Goal: Information Seeking & Learning: Learn about a topic

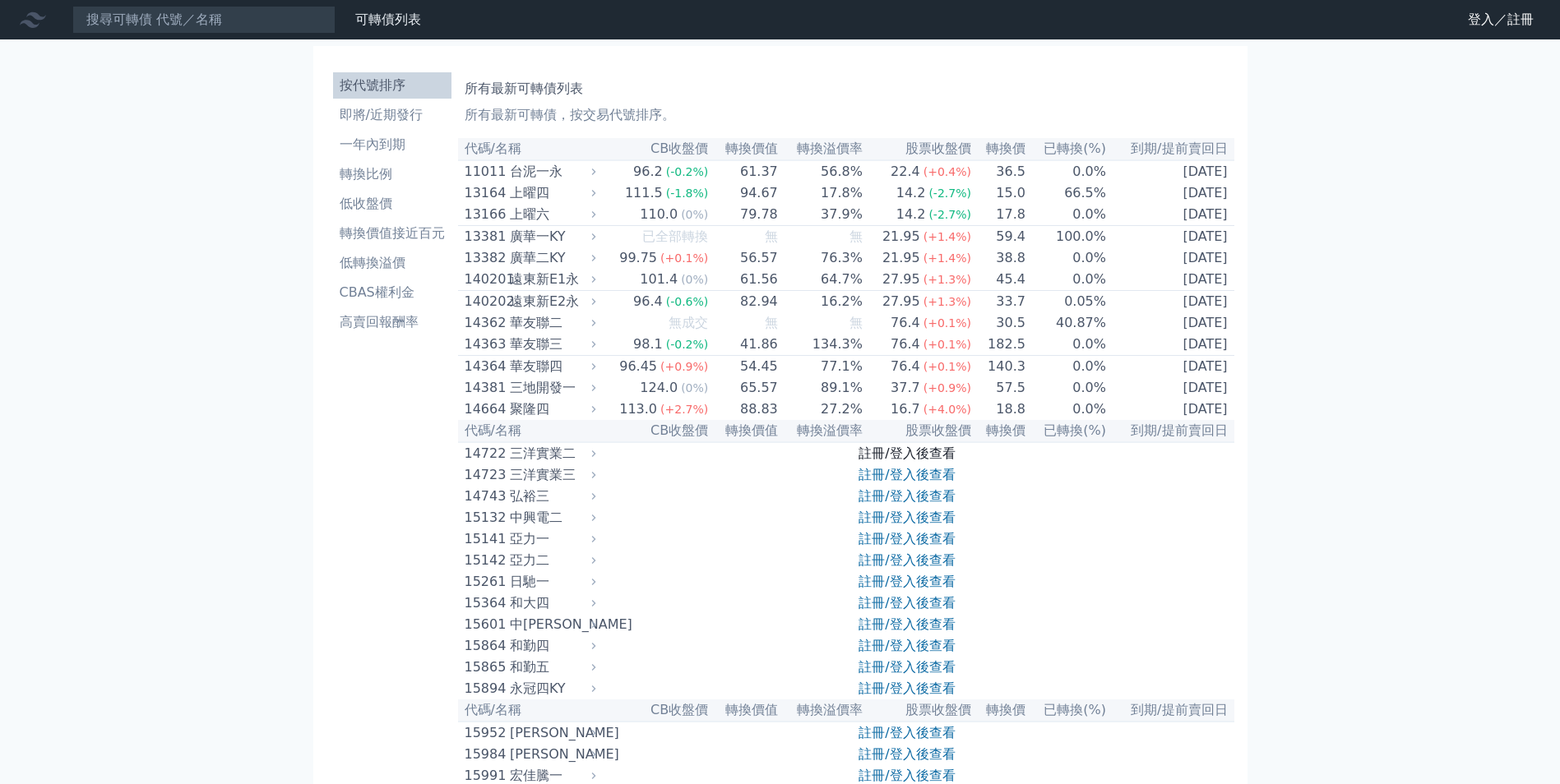
click at [924, 461] on link "註冊/登入後查看" at bounding box center [906, 453] width 96 height 16
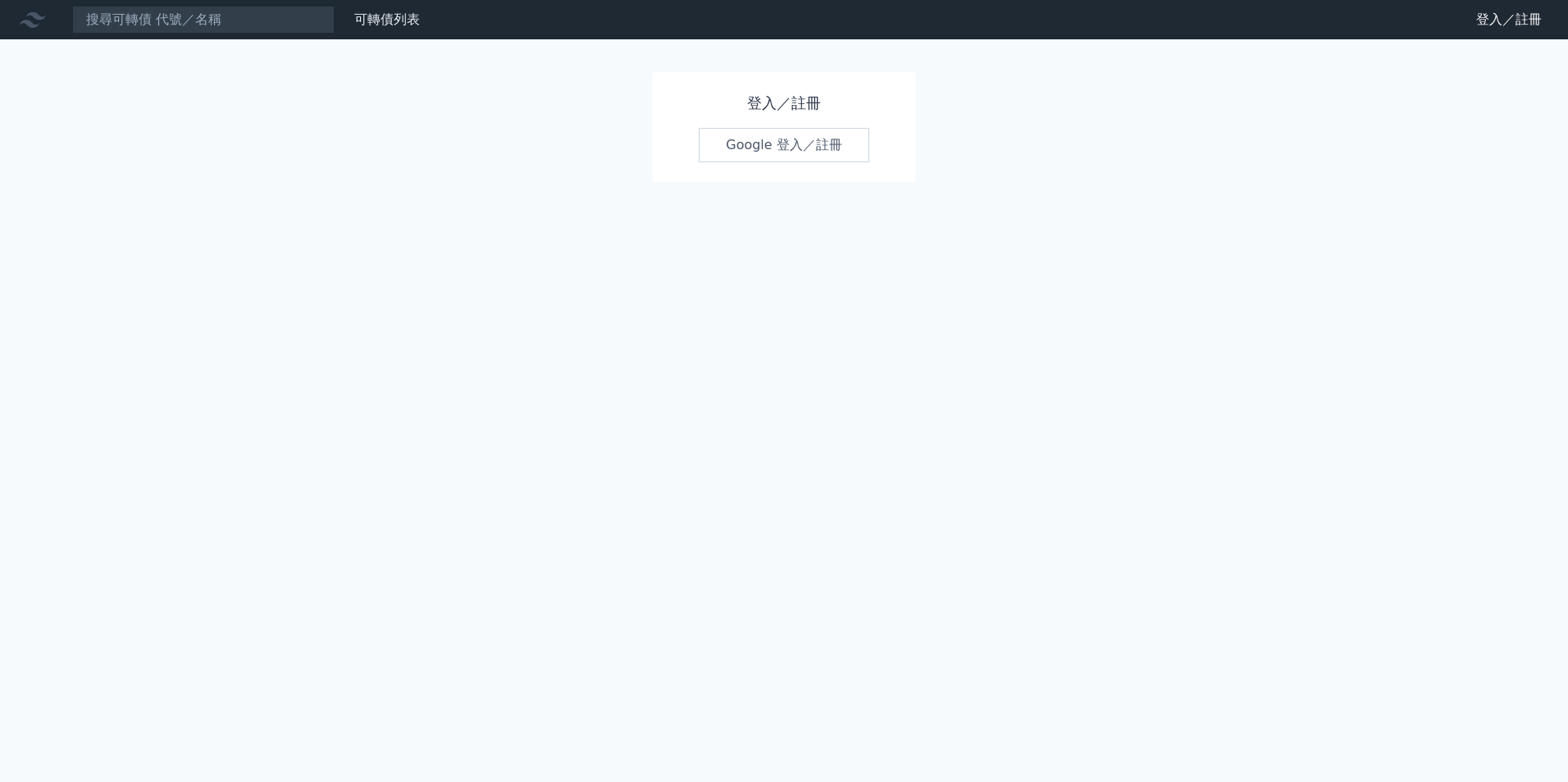
click at [760, 154] on link "Google 登入／註冊" at bounding box center [784, 145] width 171 height 35
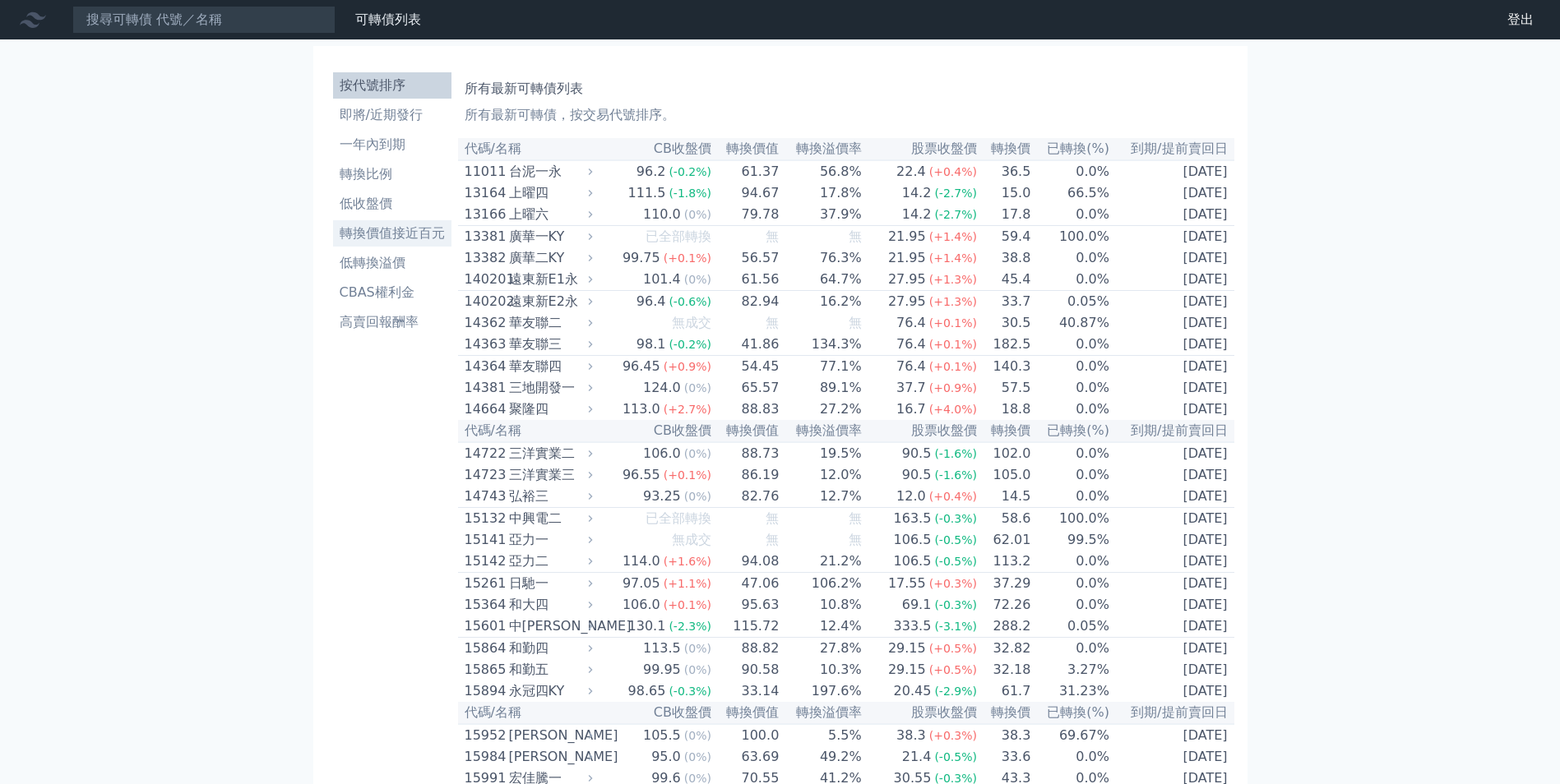
click at [406, 225] on li "轉換價值接近百元" at bounding box center [392, 233] width 119 height 20
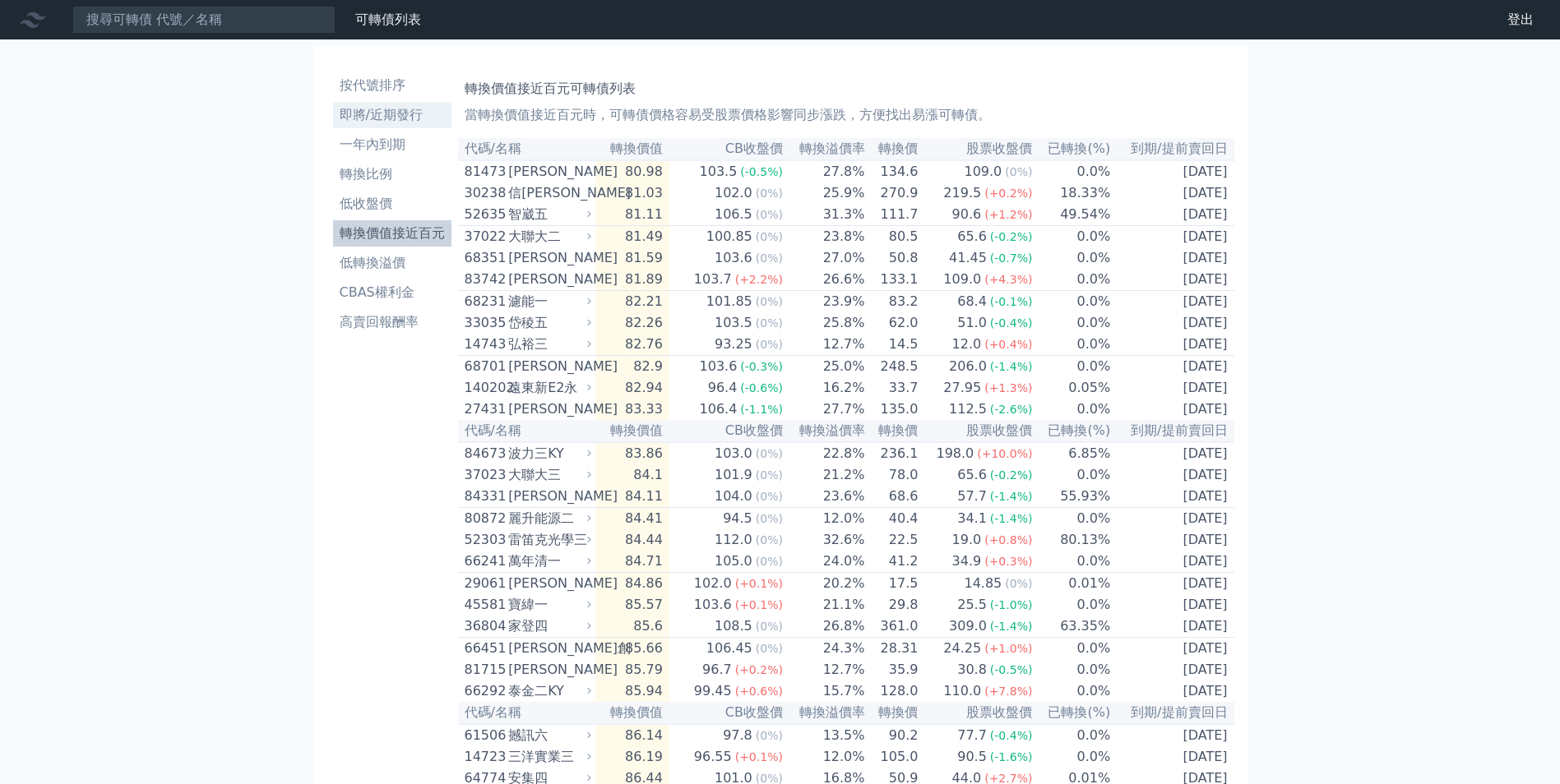
click at [390, 114] on li "即將/近期發行" at bounding box center [392, 115] width 119 height 20
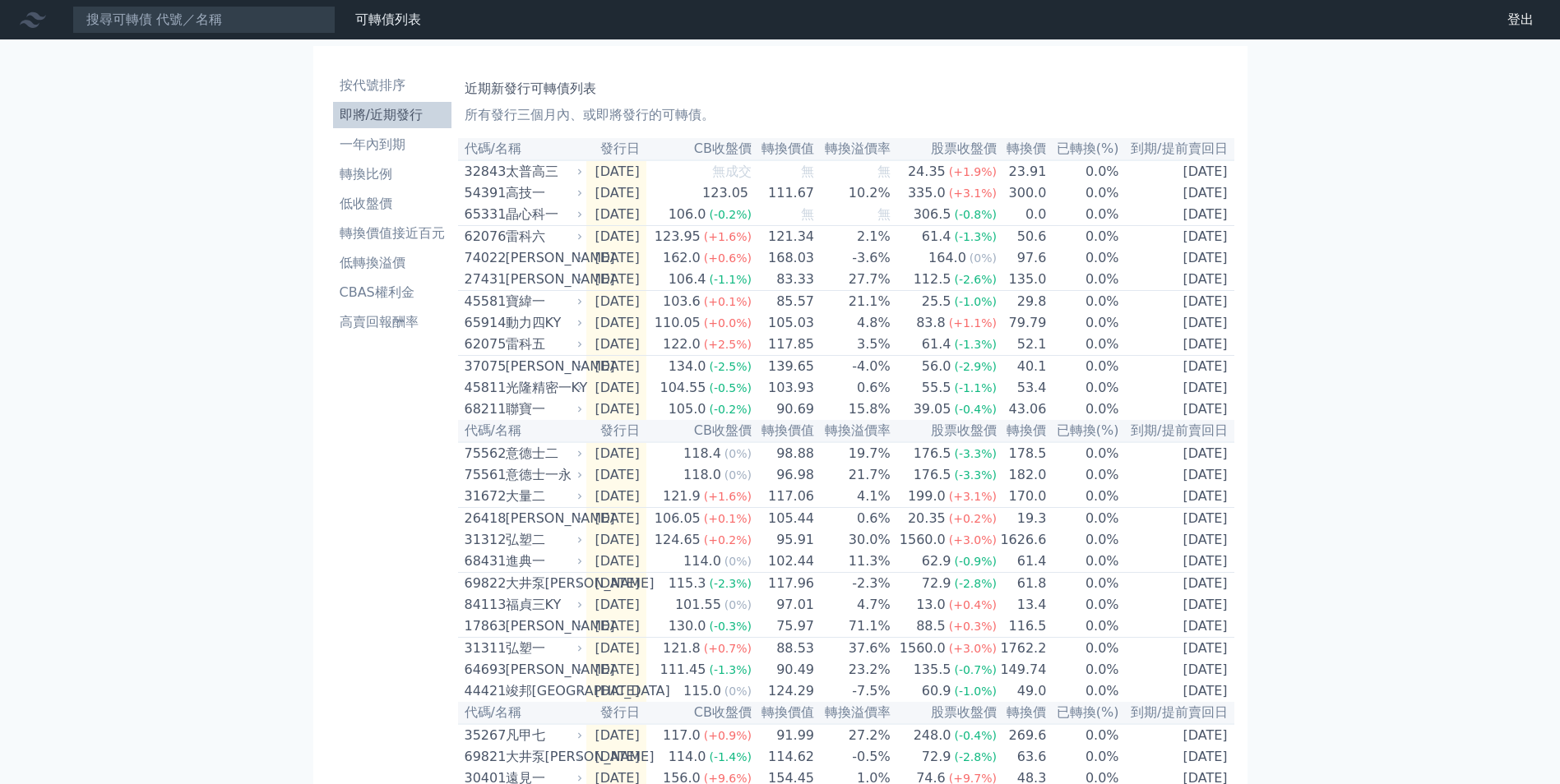
drag, startPoint x: 1386, startPoint y: 226, endPoint x: 1373, endPoint y: 233, distance: 14.8
click at [1386, 227] on div "可轉債列表 財務數據 可轉債列表 財務數據 登出 登出 按代號排序 即將/近期發行 一年內到期 轉換比例 低收盤價 轉換價值接近百元 低轉換溢價" at bounding box center [780, 570] width 1560 height 1141
click at [814, 179] on span "無" at bounding box center [807, 171] width 13 height 16
click at [511, 172] on div "太普高三" at bounding box center [542, 171] width 74 height 20
click at [701, 241] on div "123.95" at bounding box center [677, 236] width 53 height 20
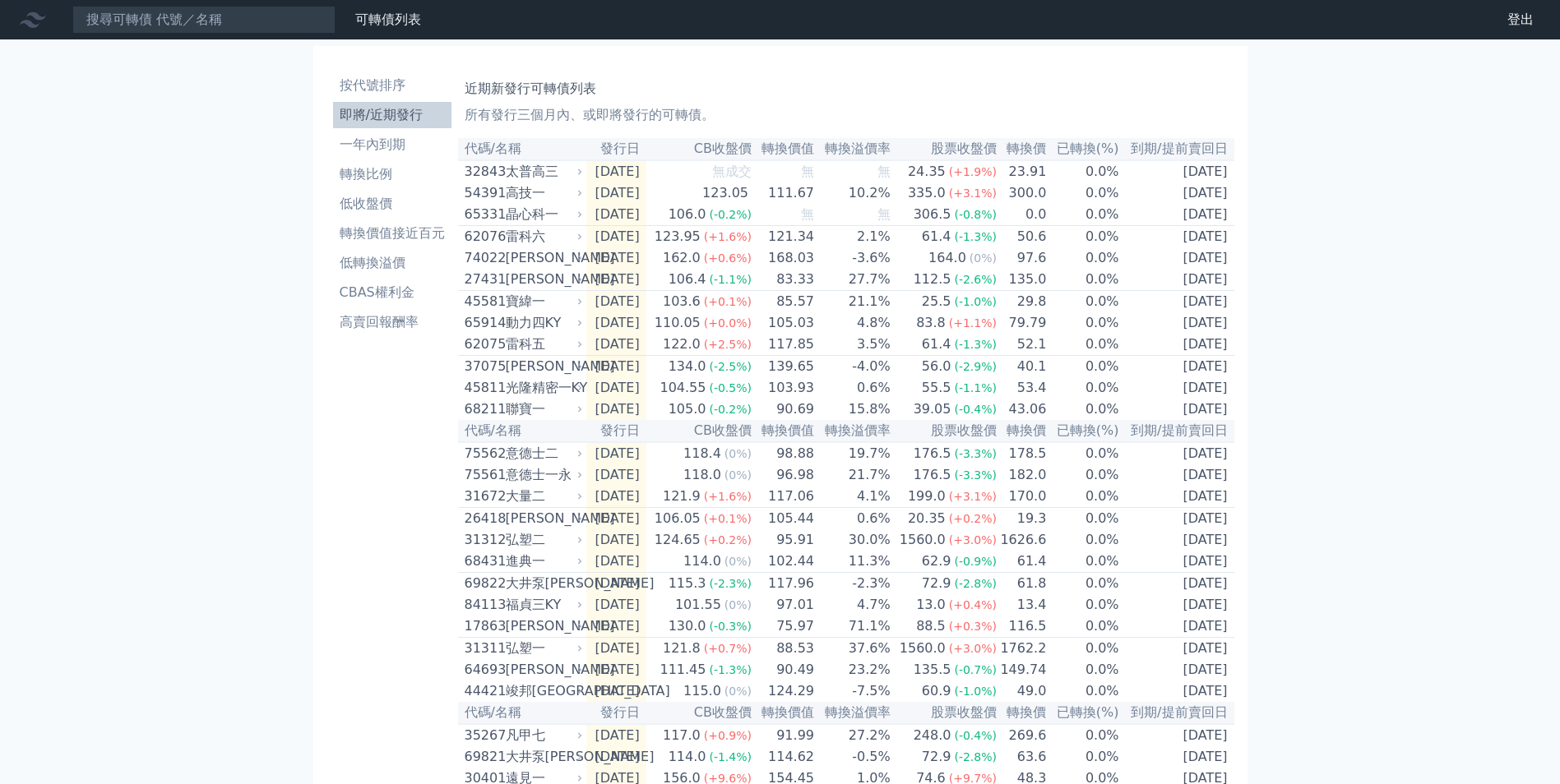
click at [533, 240] on div "雷科六" at bounding box center [542, 236] width 74 height 20
click at [396, 142] on li "一年內到期" at bounding box center [392, 145] width 119 height 20
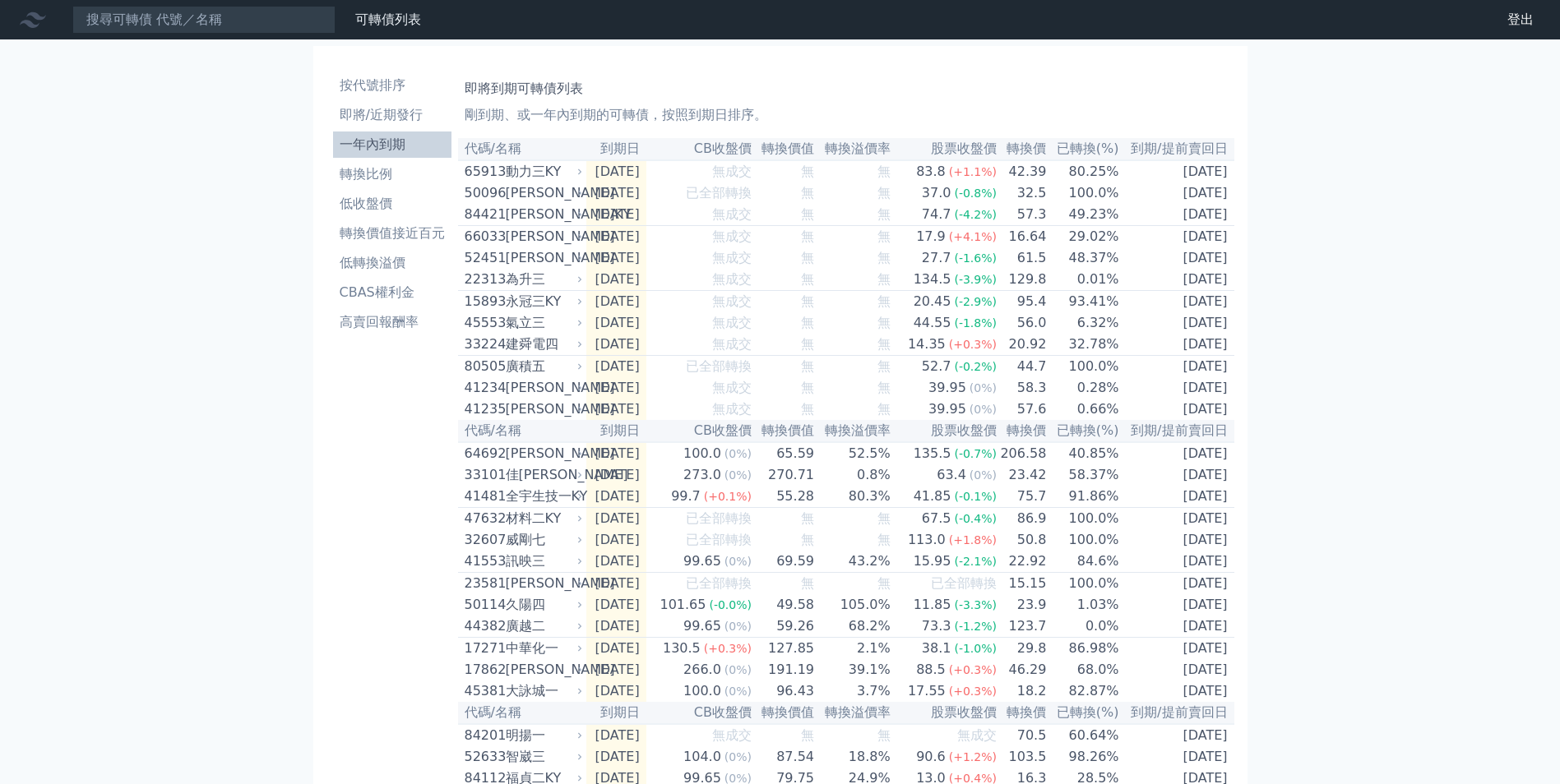
click at [393, 116] on li "即將/近期發行" at bounding box center [392, 115] width 119 height 20
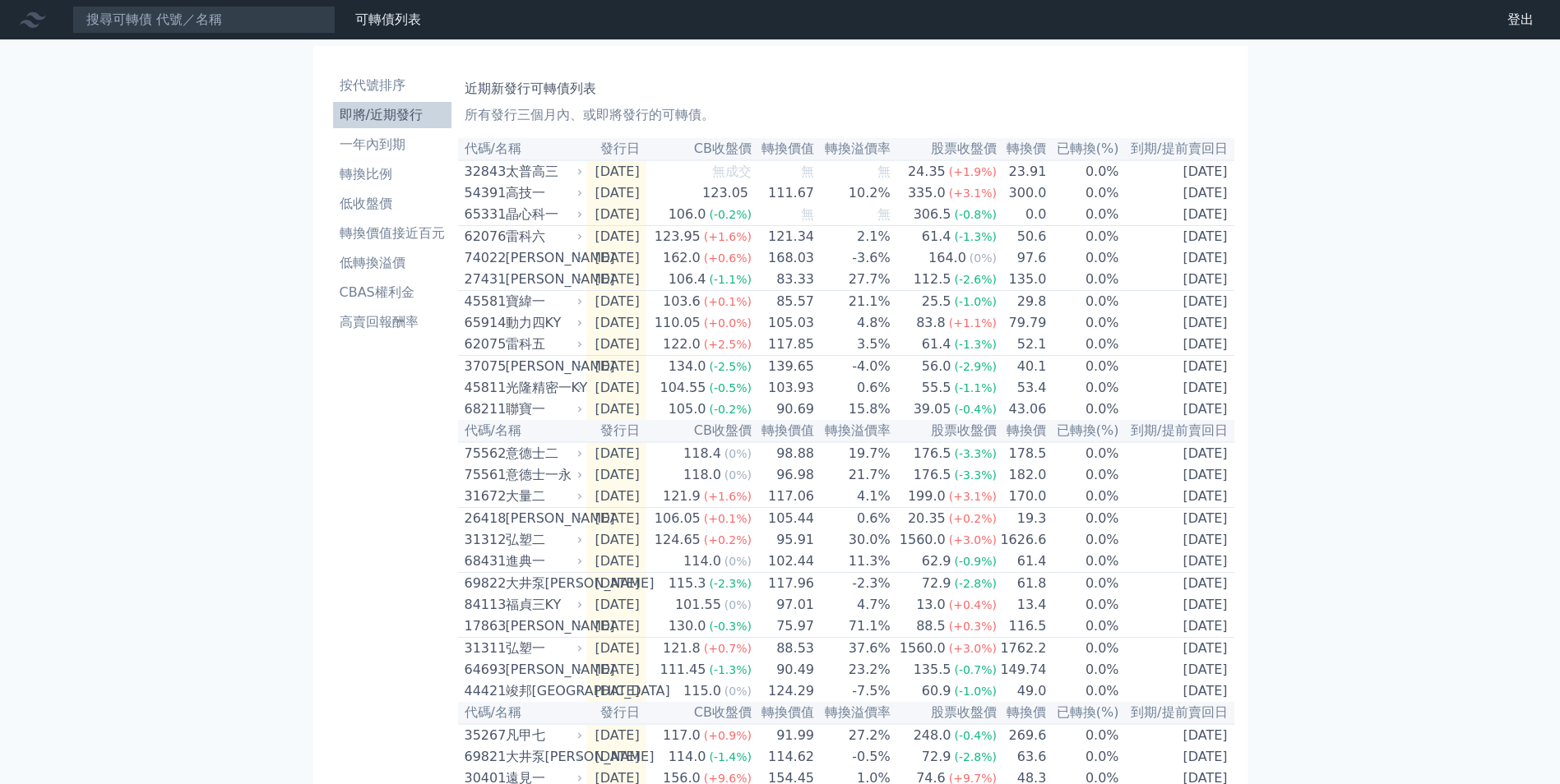
click at [522, 246] on div "雷科六" at bounding box center [542, 236] width 74 height 20
click at [1303, 257] on div "可轉債列表 財務數據 可轉債列表 財務數據 登出 登出 按代號排序 即將/近期發行 一年內到期 轉換比例 低收盤價 轉換價值接近百元 低轉換溢價" at bounding box center [780, 570] width 1560 height 1141
click at [990, 237] on span "(-1.3%)" at bounding box center [975, 236] width 42 height 13
click at [775, 399] on td "103.93" at bounding box center [783, 388] width 62 height 22
click at [420, 228] on li "轉換價值接近百元" at bounding box center [392, 233] width 119 height 20
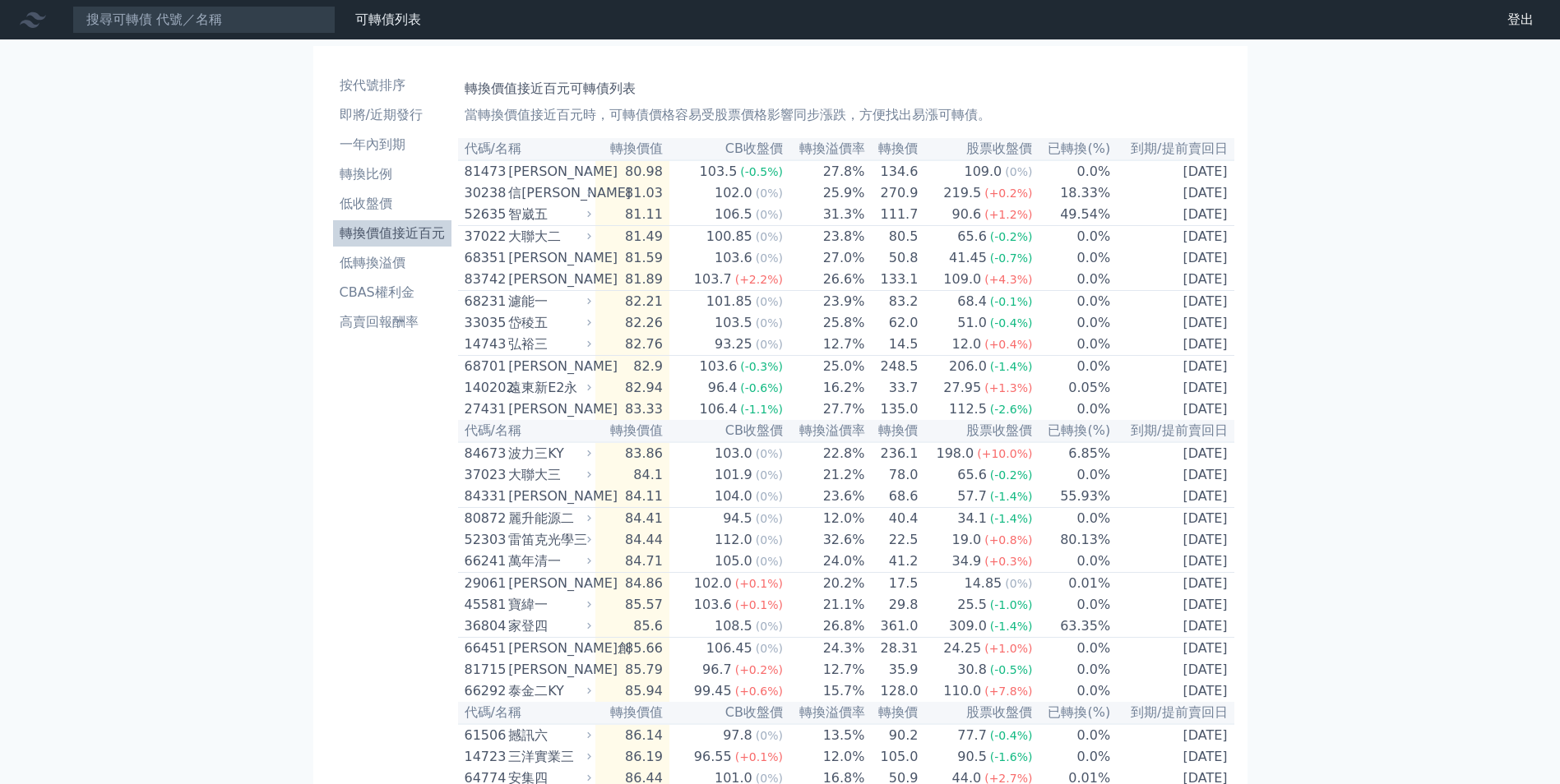
click at [669, 177] on td "80.98" at bounding box center [632, 171] width 74 height 22
click at [521, 173] on div "正淩三" at bounding box center [548, 171] width 80 height 20
drag, startPoint x: 397, startPoint y: 402, endPoint x: 410, endPoint y: 425, distance: 26.4
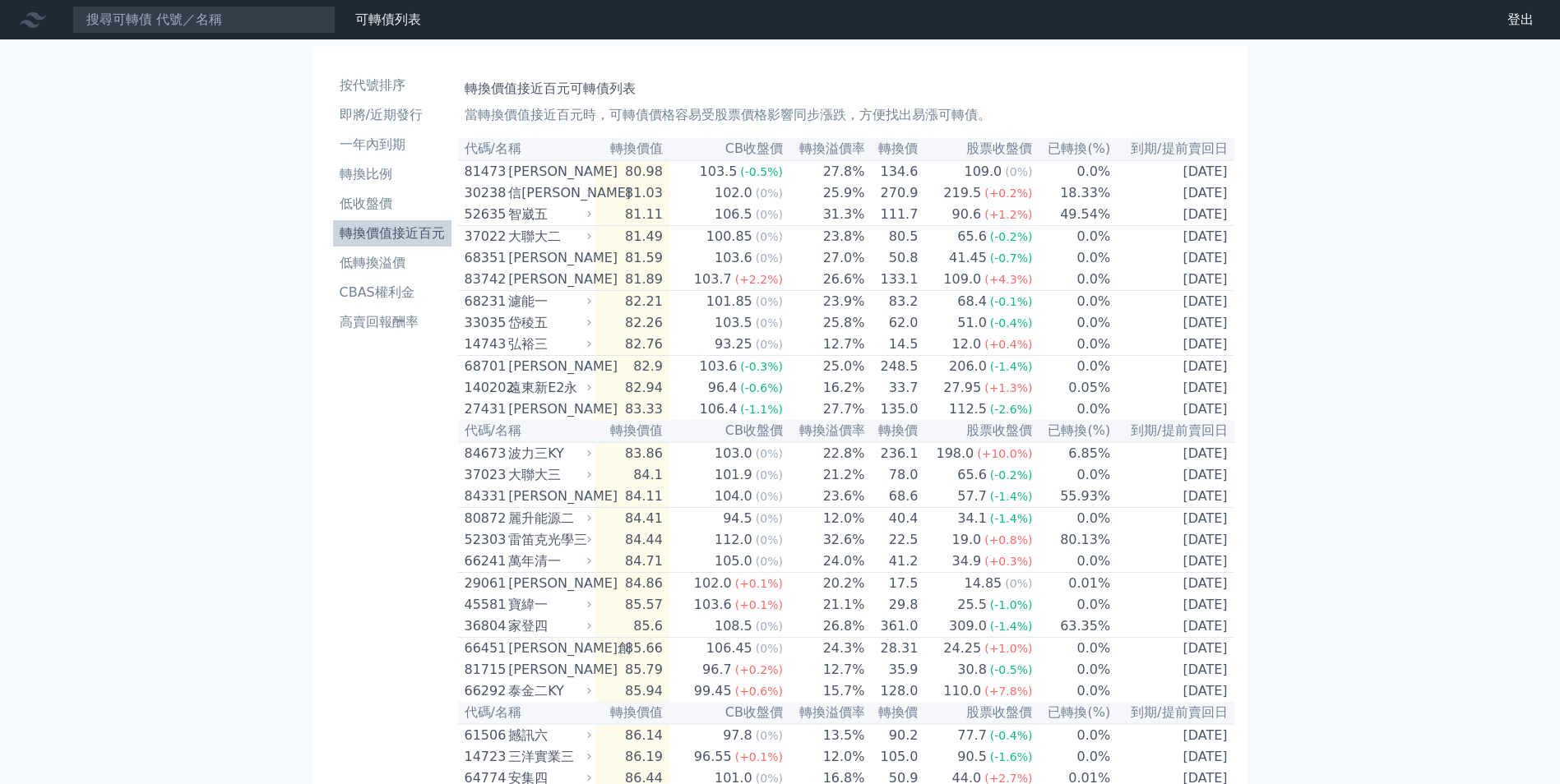
click at [668, 177] on td "80.98" at bounding box center [632, 171] width 74 height 22
click at [394, 110] on li "即將/近期發行" at bounding box center [392, 115] width 119 height 20
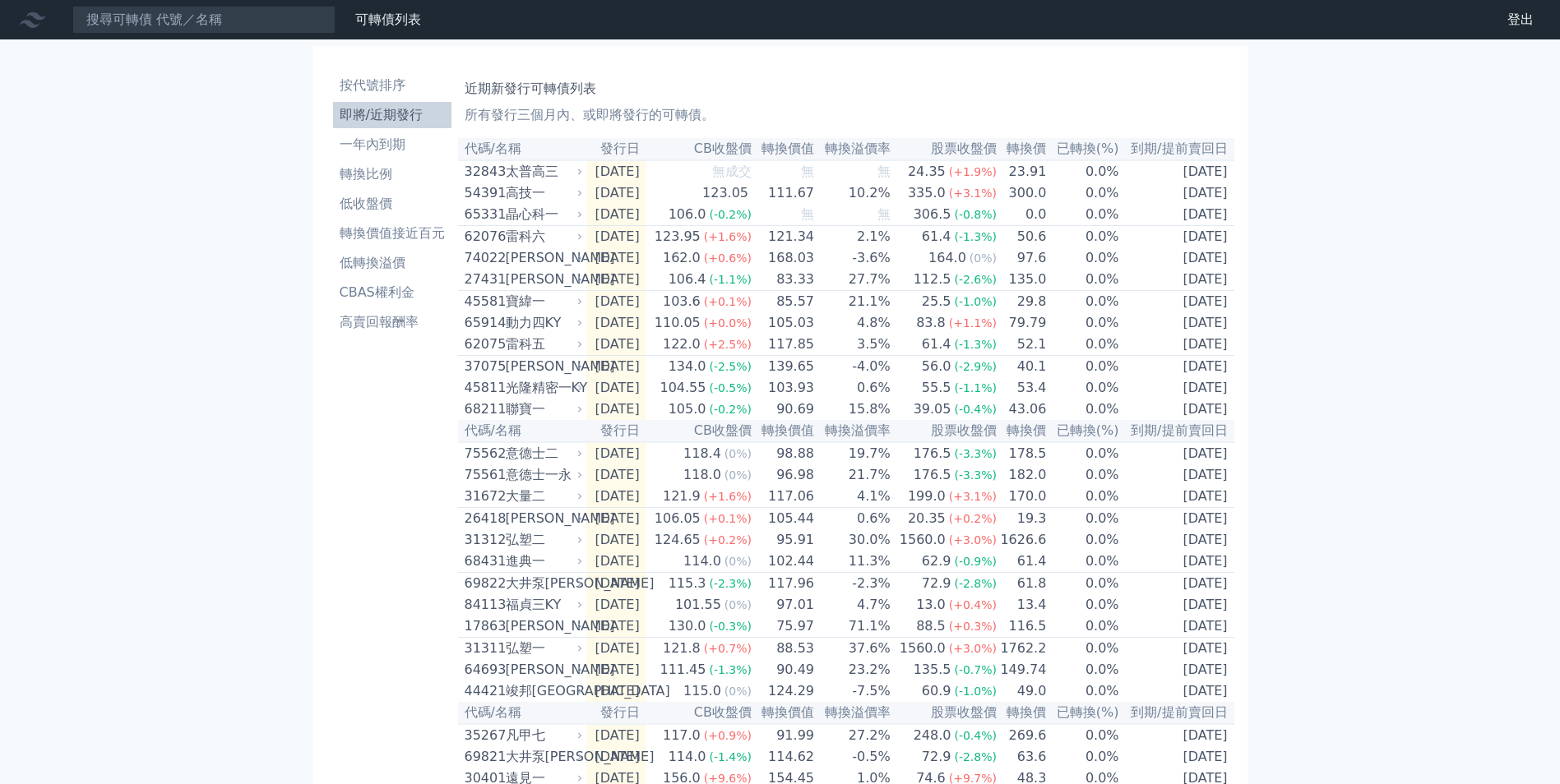
click at [603, 287] on td "[DATE]" at bounding box center [616, 280] width 60 height 22
click at [745, 285] on span "(-1.1%)" at bounding box center [730, 279] width 42 height 13
drag, startPoint x: 745, startPoint y: 285, endPoint x: 858, endPoint y: 294, distance: 113.4
click at [858, 291] on td "27.7%" at bounding box center [853, 280] width 76 height 22
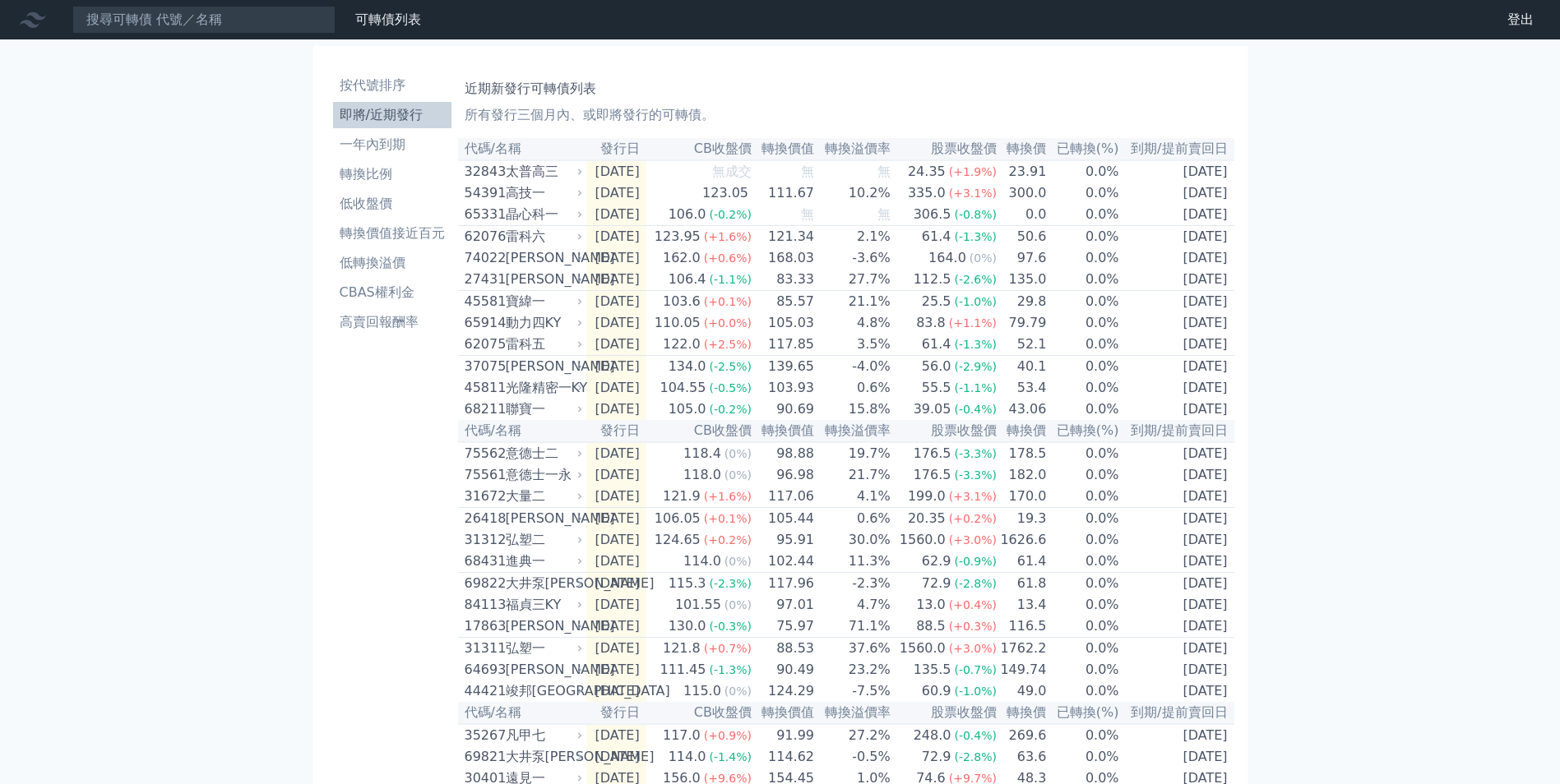
click at [1334, 269] on div "可轉債列表 財務數據 可轉債列表 財務數據 登出 登出 按代號排序 即將/近期發行 一年內到期 轉換比例 低收盤價 轉換價值接近百元 低轉換溢價" at bounding box center [780, 570] width 1560 height 1141
click at [601, 284] on td "[DATE]" at bounding box center [616, 280] width 60 height 22
click at [1355, 331] on div "可轉債列表 財務數據 可轉債列表 財務數據 登出 登出 按代號排序 即將/近期發行 一年內到期 轉換比例 低收盤價 轉換價值接近百元 低轉換溢價" at bounding box center [780, 570] width 1560 height 1141
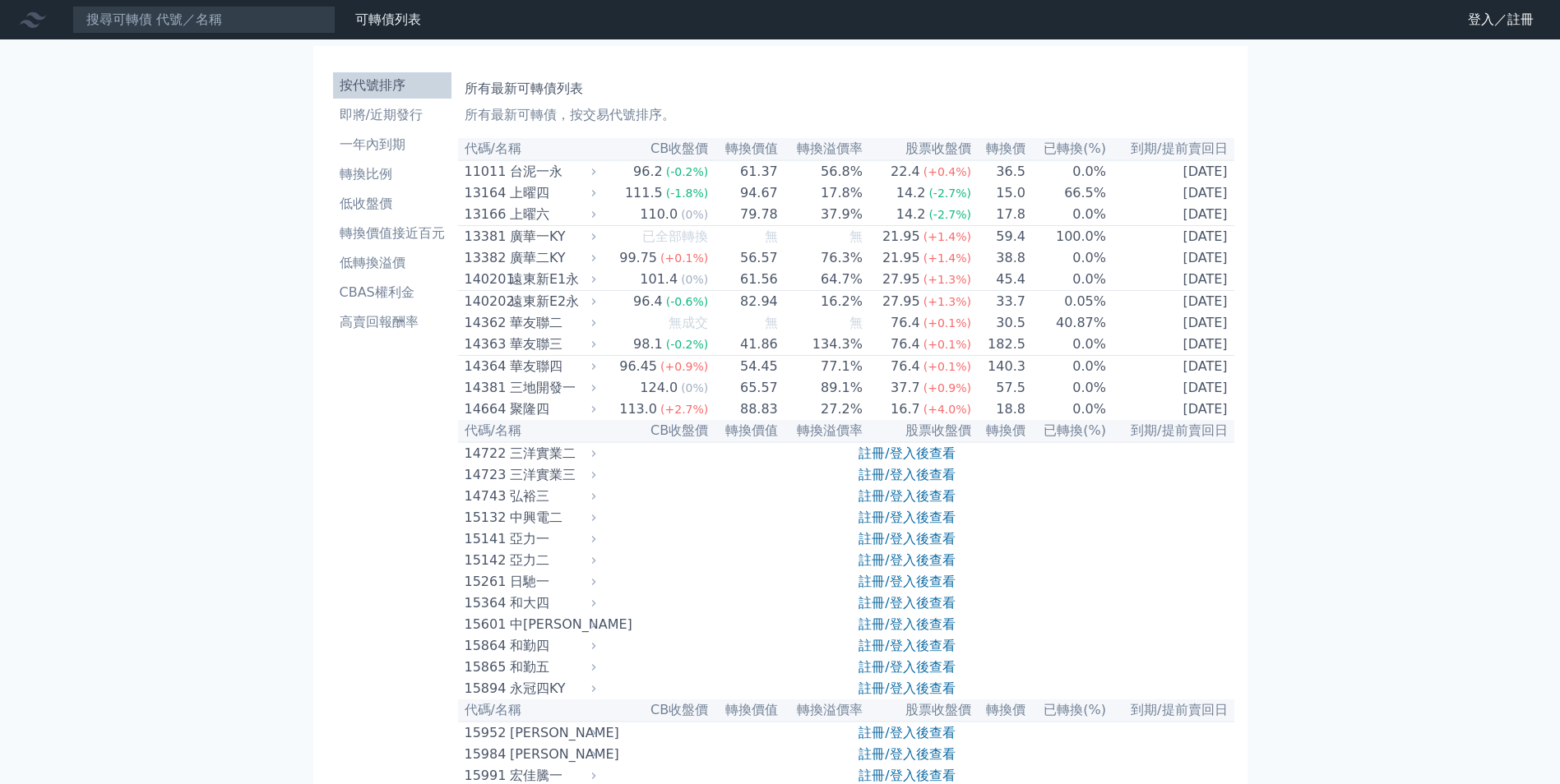
drag, startPoint x: 927, startPoint y: 450, endPoint x: 927, endPoint y: 459, distance: 9.0
click at [927, 442] on th "股票收盤價" at bounding box center [917, 431] width 108 height 22
click at [931, 461] on link "註冊/登入後查看" at bounding box center [906, 453] width 96 height 16
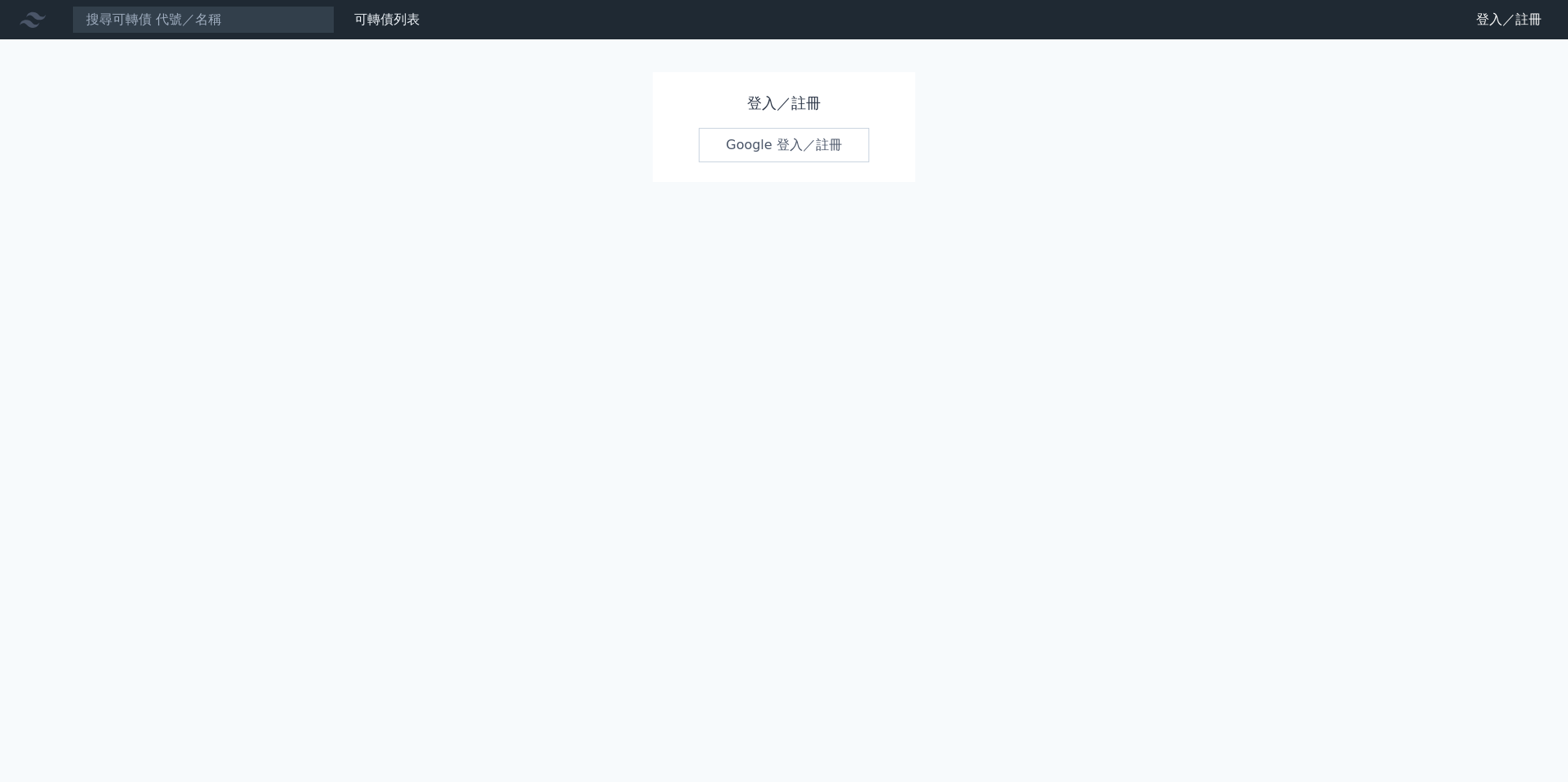
click at [792, 142] on link "Google 登入／註冊" at bounding box center [784, 145] width 171 height 35
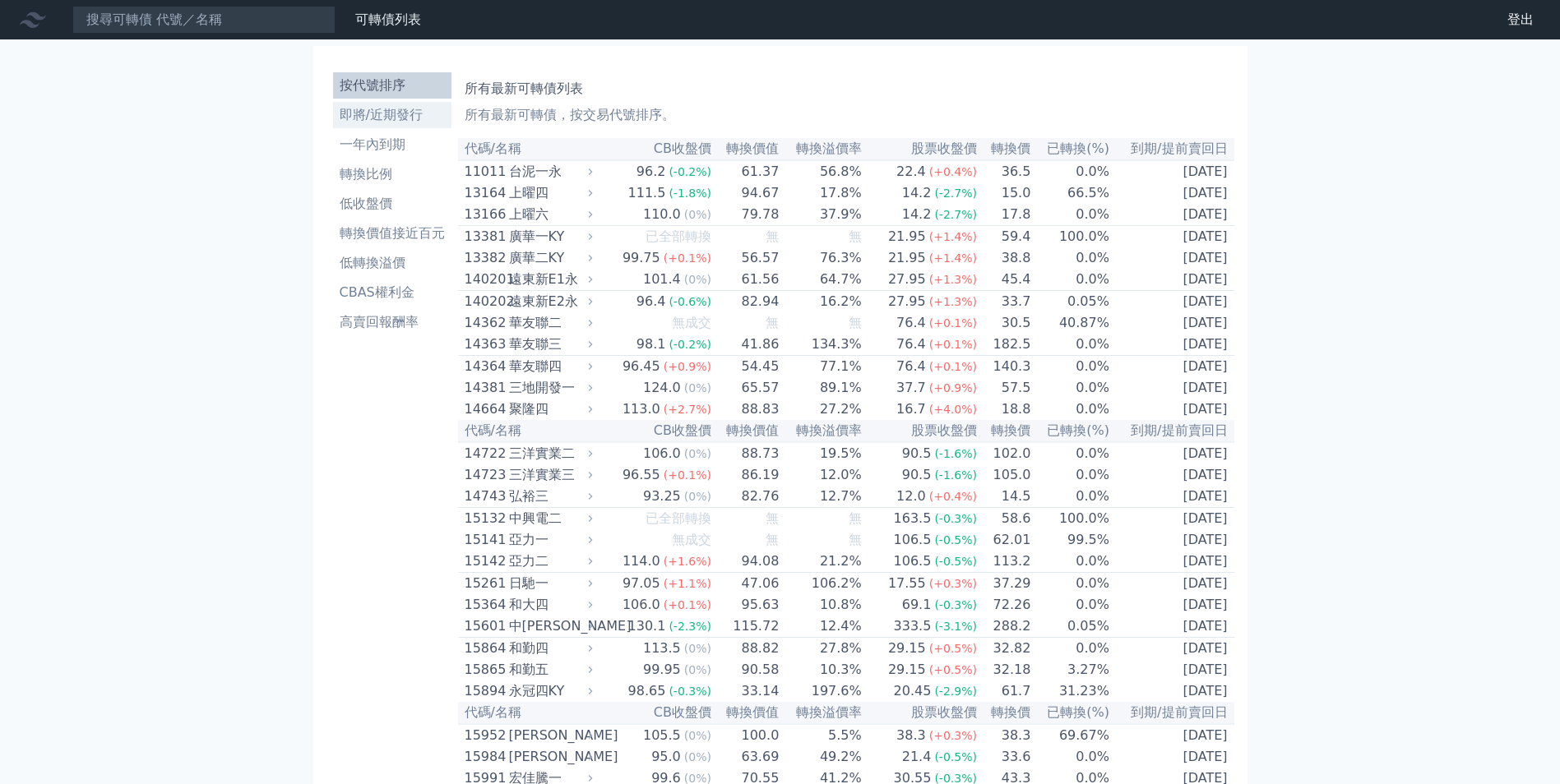
click at [392, 125] on link "即將/近期發行" at bounding box center [392, 115] width 119 height 26
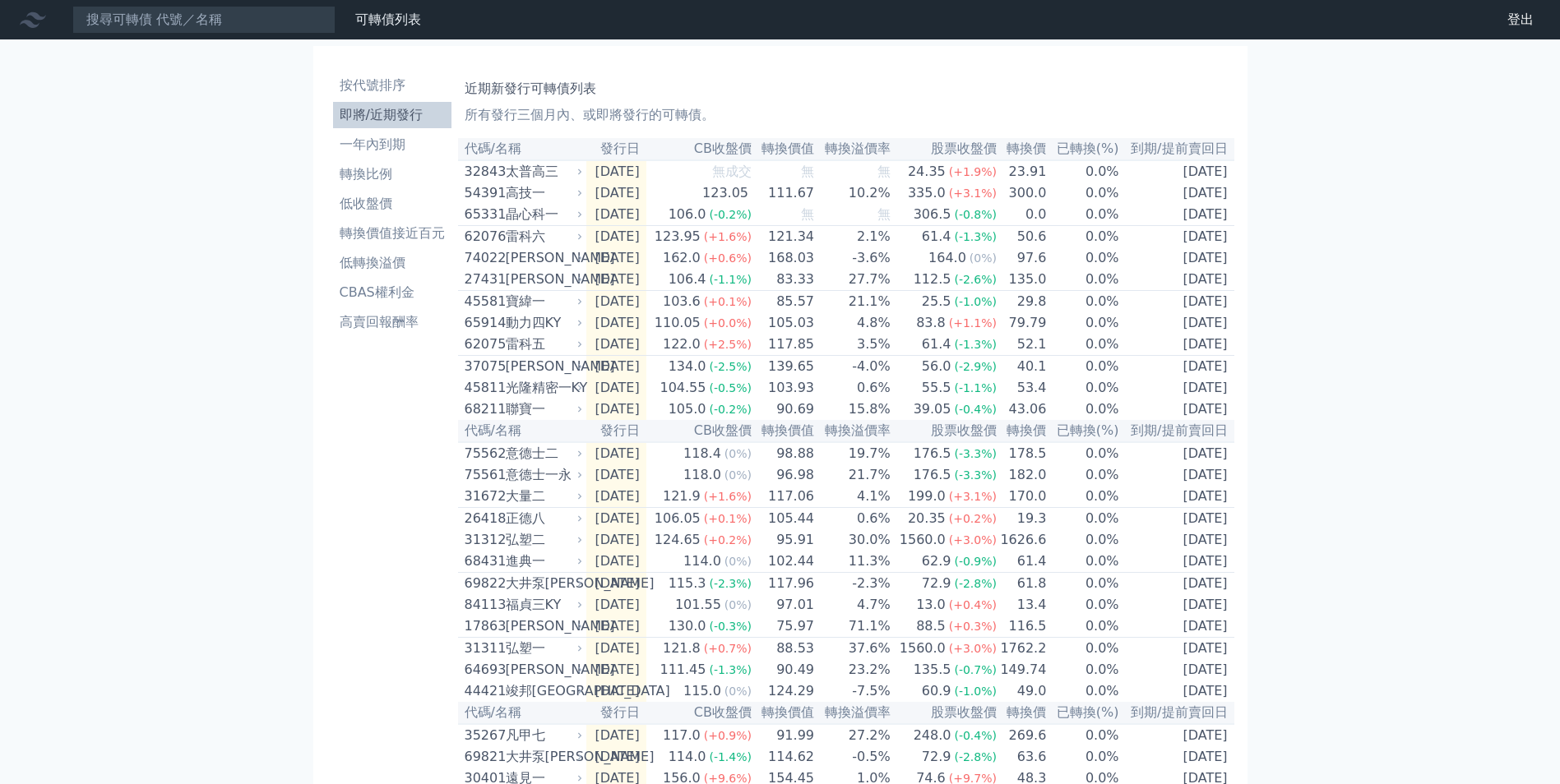
click at [555, 289] on div "[PERSON_NAME]" at bounding box center [542, 280] width 74 height 20
click at [647, 290] on td "[DATE]" at bounding box center [616, 280] width 60 height 22
click at [647, 291] on td "[DATE]" at bounding box center [616, 280] width 60 height 22
click at [1407, 380] on div "可轉債列表 財務數據 可轉債列表 財務數據 登出 登出 按代號排序 即將/近期發行 一年內到期 轉換比例 低收盤價 轉換價值接近百元 低轉換溢價" at bounding box center [780, 570] width 1560 height 1141
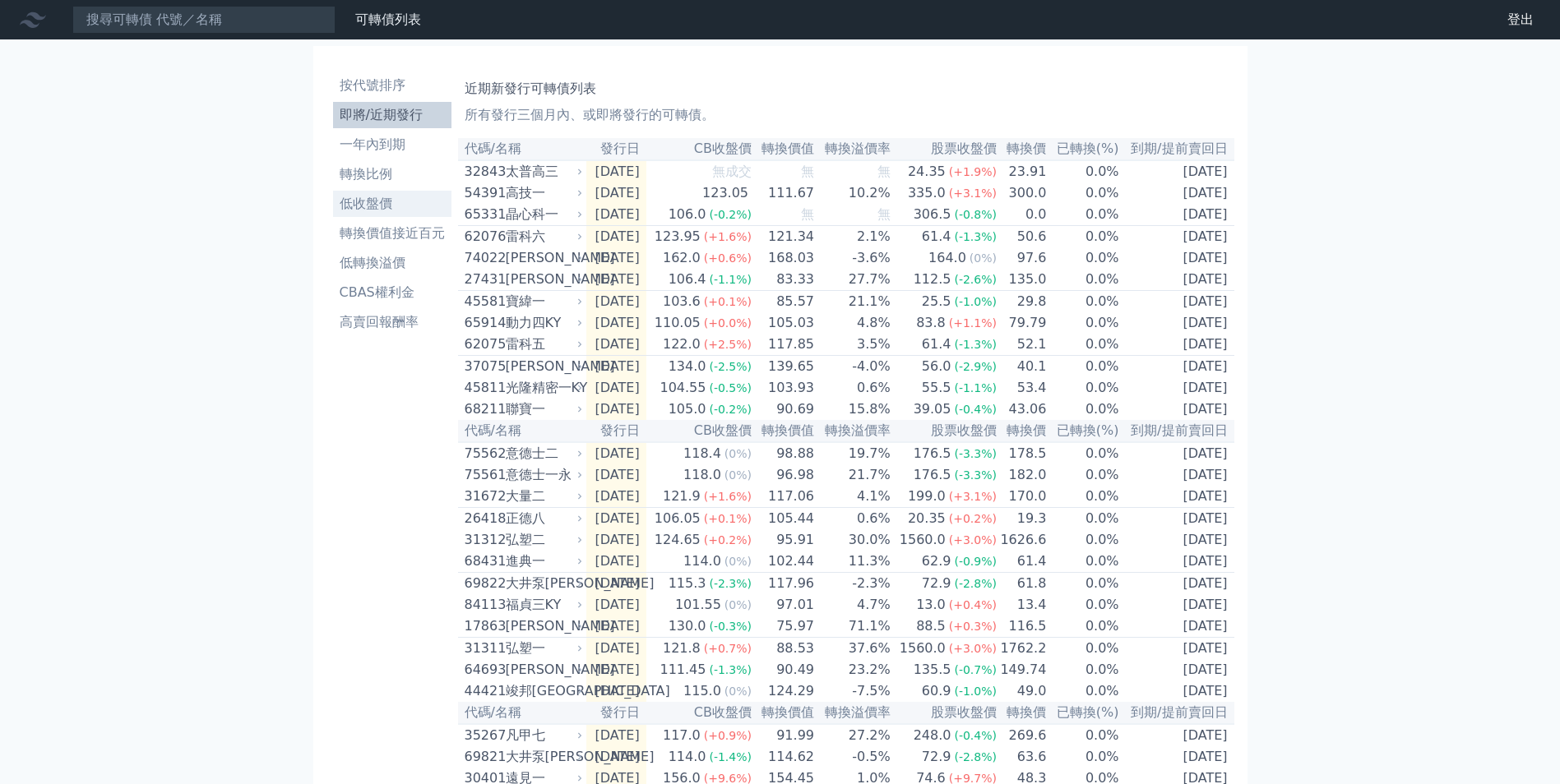
click at [409, 201] on li "低收盤價" at bounding box center [392, 203] width 119 height 20
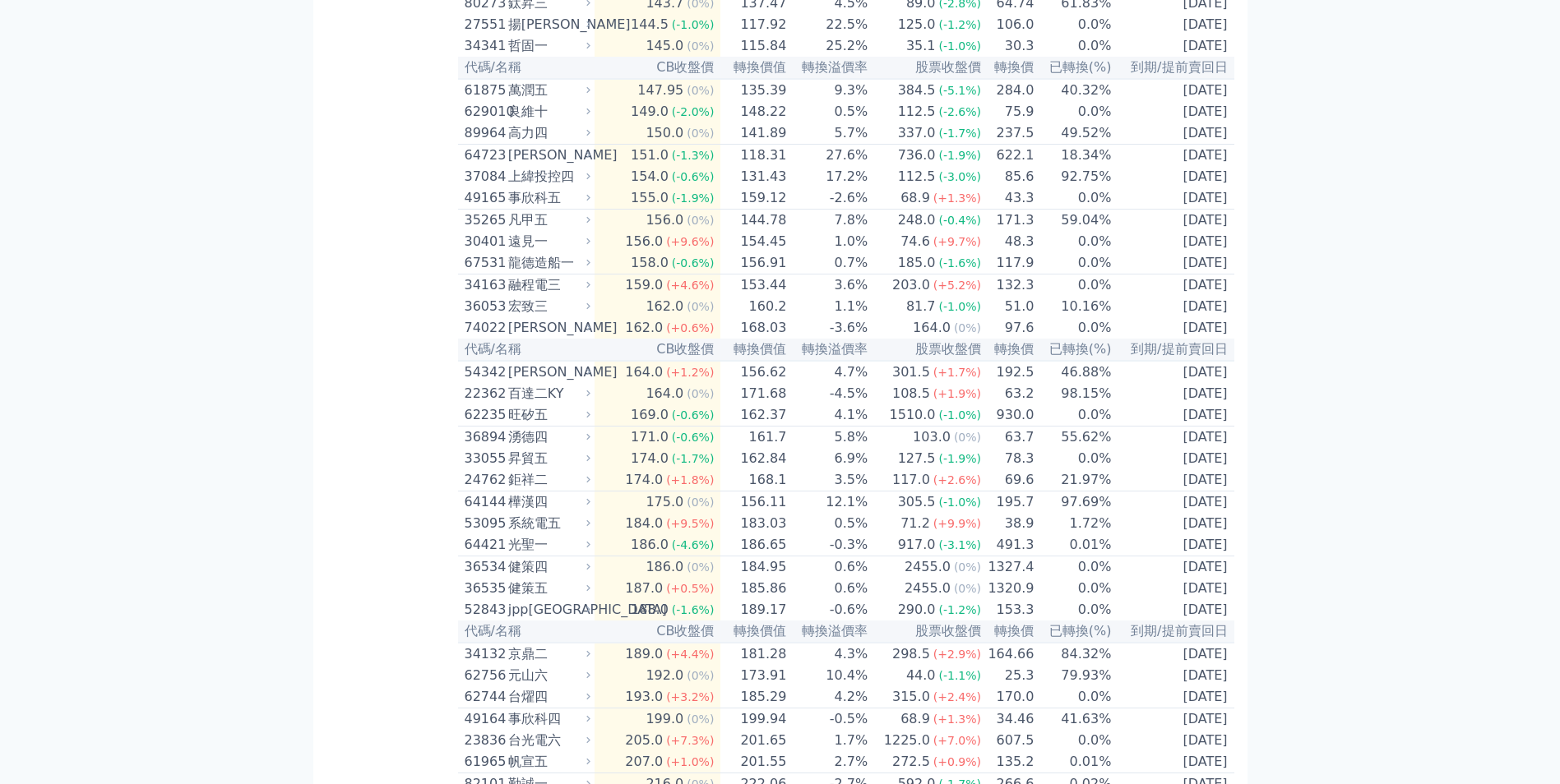
scroll to position [7046, 0]
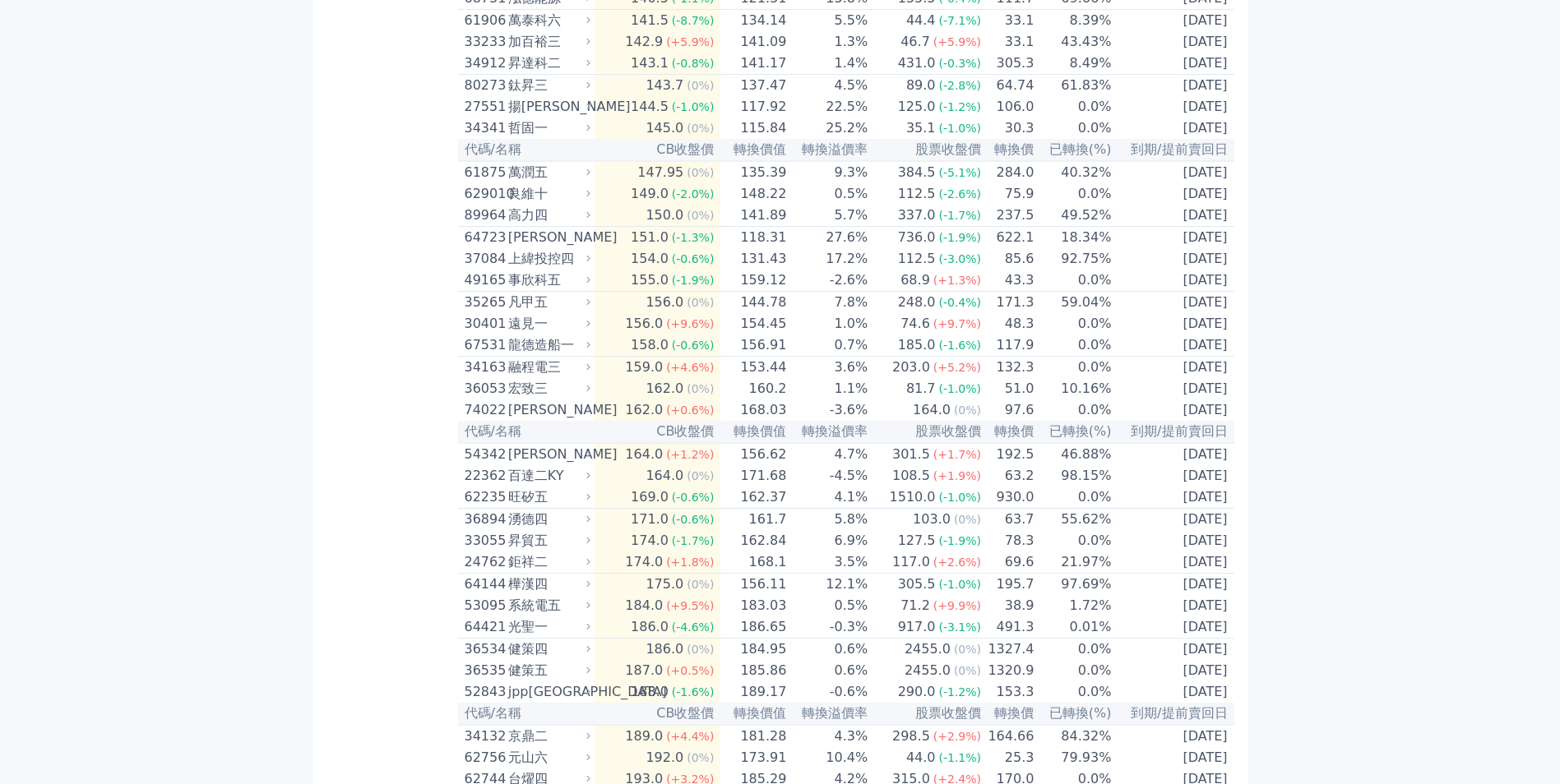
drag, startPoint x: 812, startPoint y: 406, endPoint x: 1367, endPoint y: 434, distance: 555.7
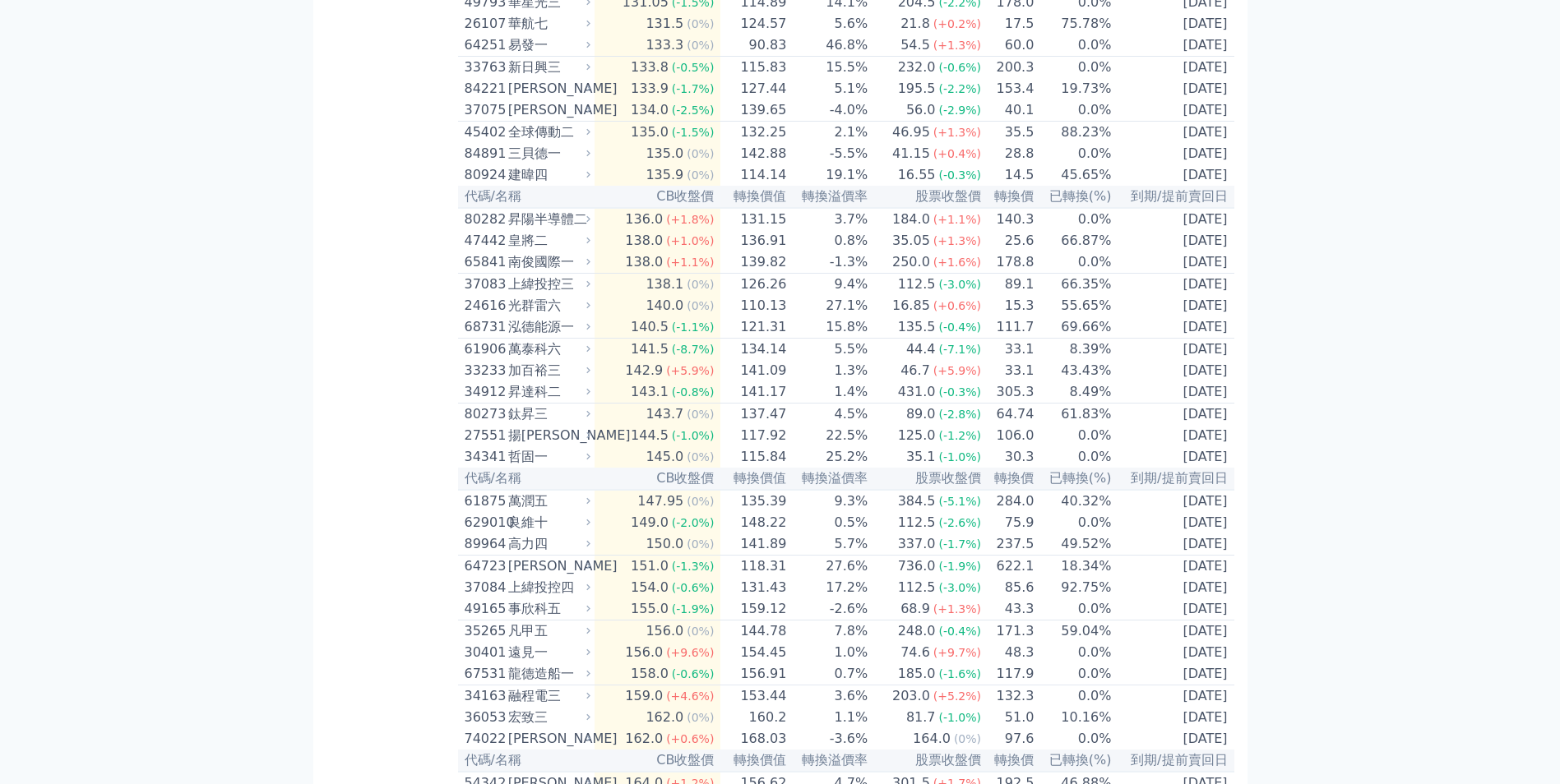
scroll to position [6635, 0]
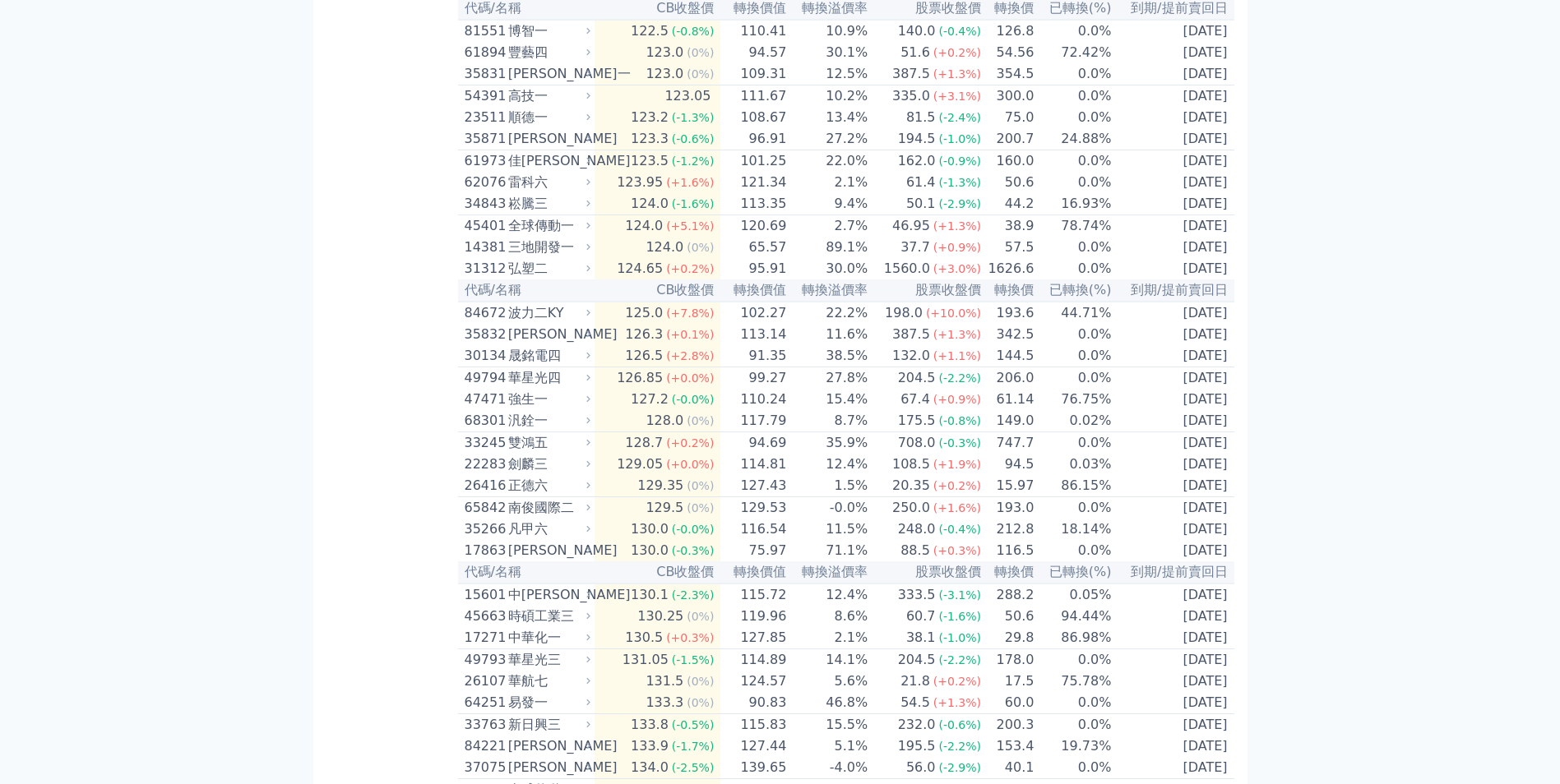
scroll to position [5979, 0]
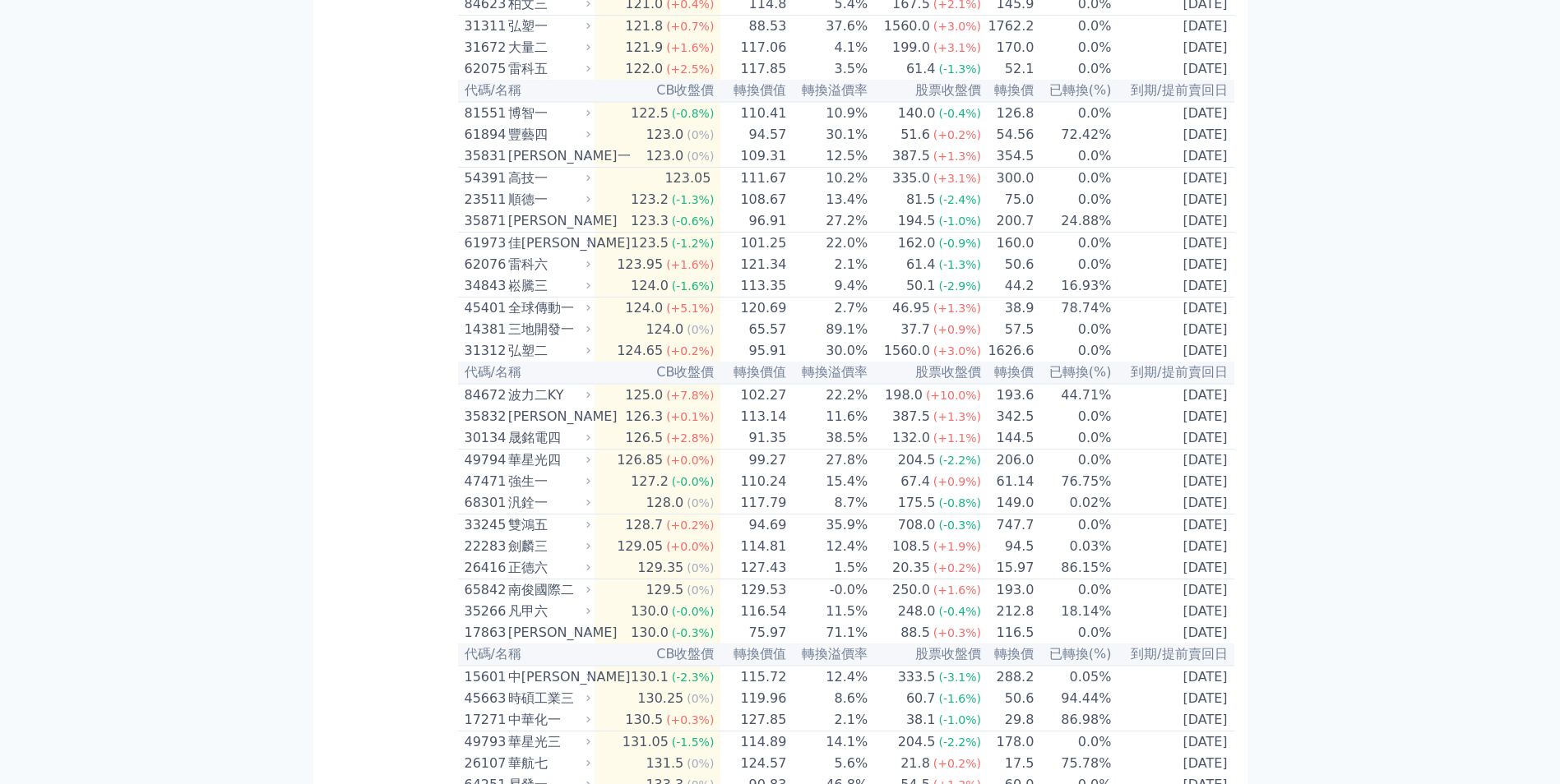
drag, startPoint x: 1337, startPoint y: 262, endPoint x: 1316, endPoint y: 318, distance: 59.8
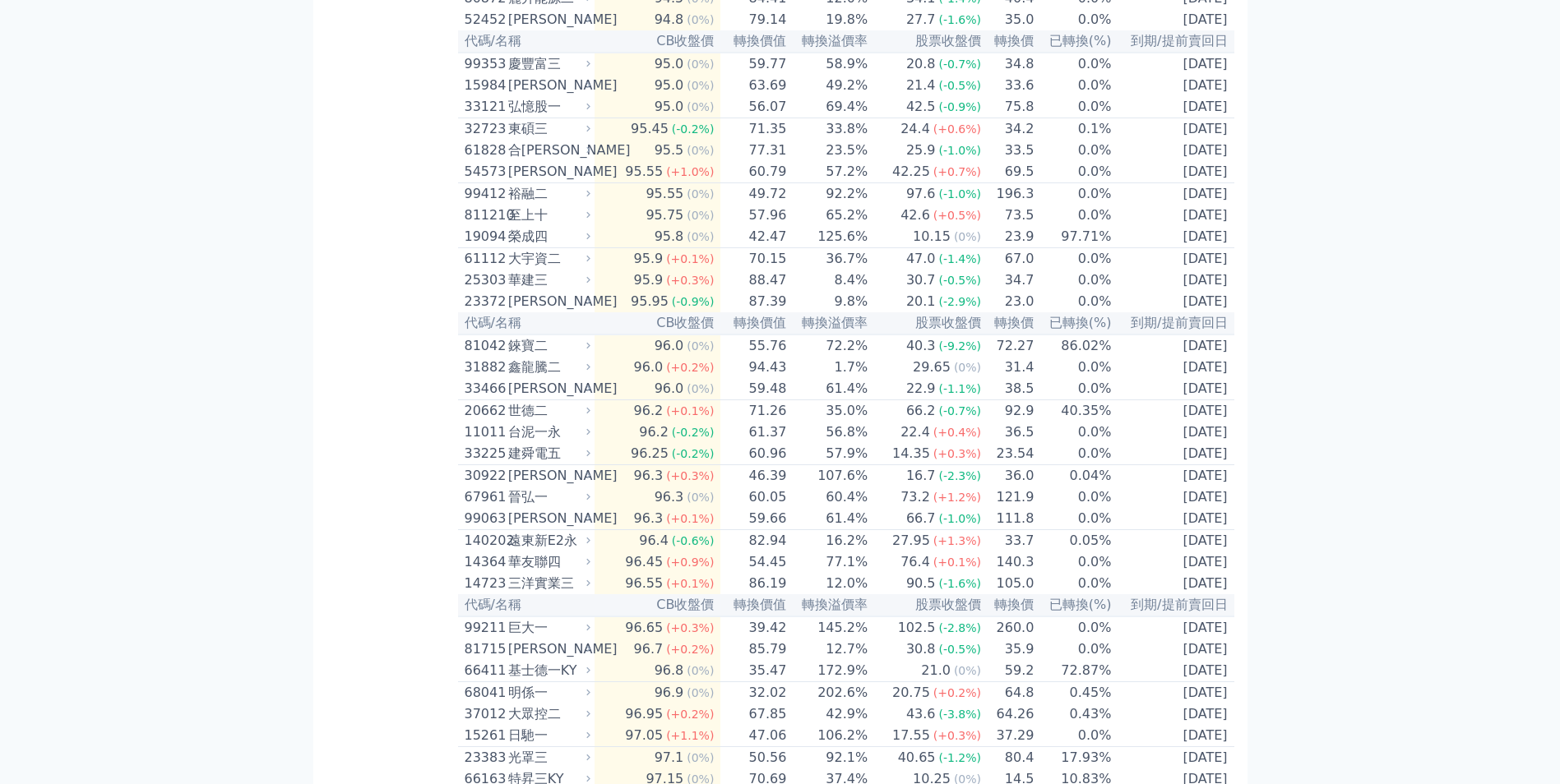
scroll to position [0, 0]
